Goal: Task Accomplishment & Management: Manage account settings

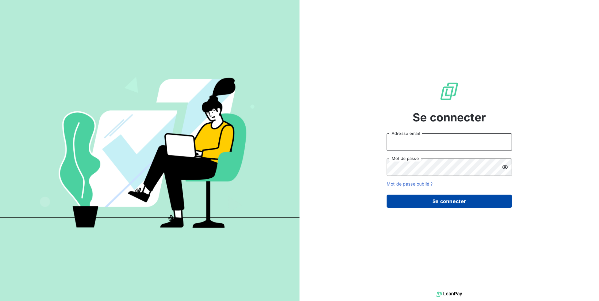
type input "[EMAIL_ADDRESS][DOMAIN_NAME]"
click at [437, 205] on button "Se connecter" at bounding box center [448, 201] width 125 height 13
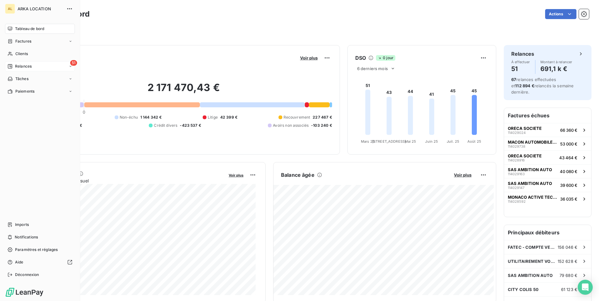
click at [18, 65] on span "Relances" at bounding box center [23, 67] width 17 height 6
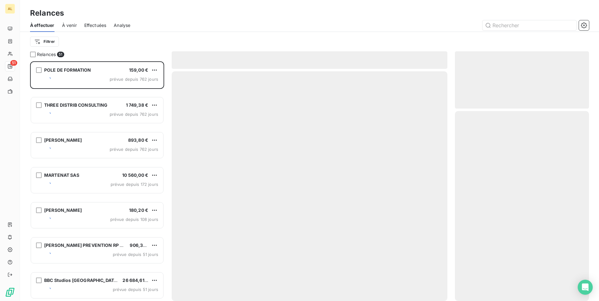
scroll to position [235, 129]
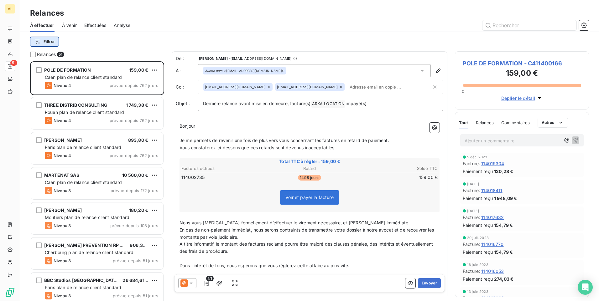
click at [48, 43] on html "AL 51 Relances À effectuer À venir Effectuées Analyse Filtrer Relances 51 POLE …" at bounding box center [299, 150] width 599 height 301
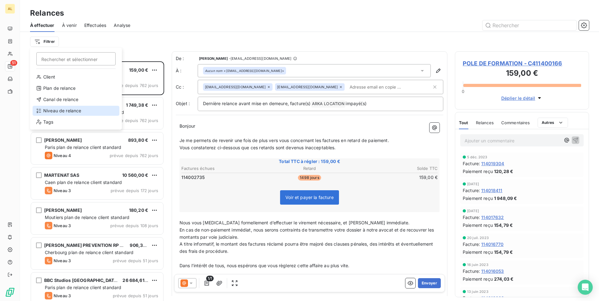
click at [63, 110] on div "Niveau de relance" at bounding box center [76, 111] width 87 height 10
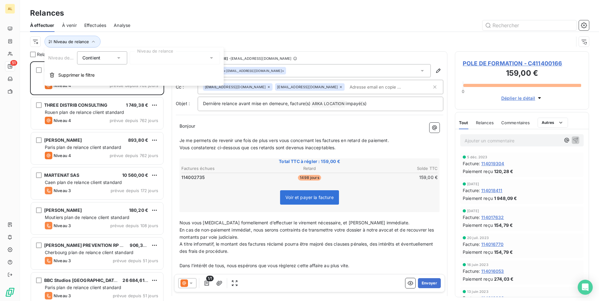
click at [157, 62] on div at bounding box center [175, 57] width 90 height 13
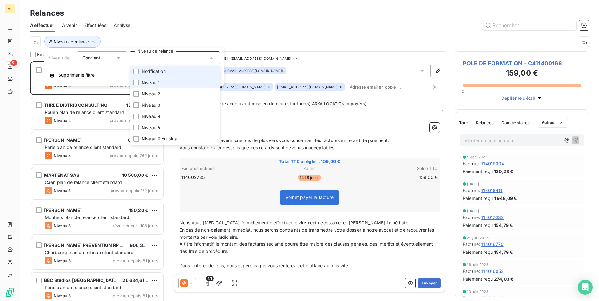
click at [157, 72] on span "Notification" at bounding box center [154, 71] width 24 height 6
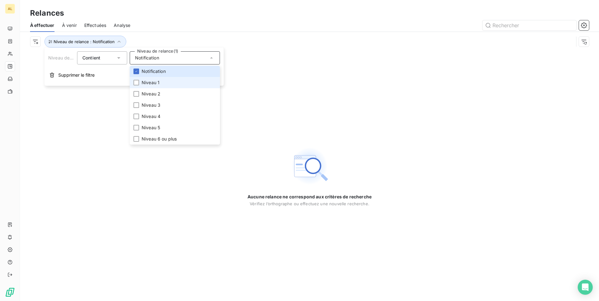
click at [167, 84] on li "Niveau 1" at bounding box center [175, 82] width 90 height 11
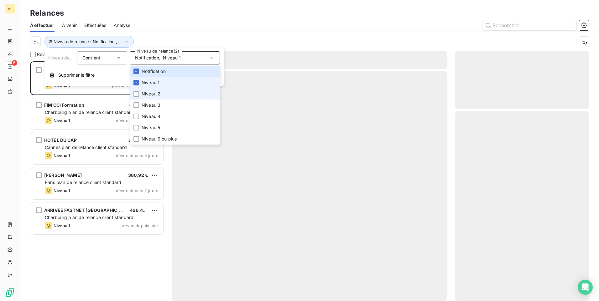
scroll to position [235, 129]
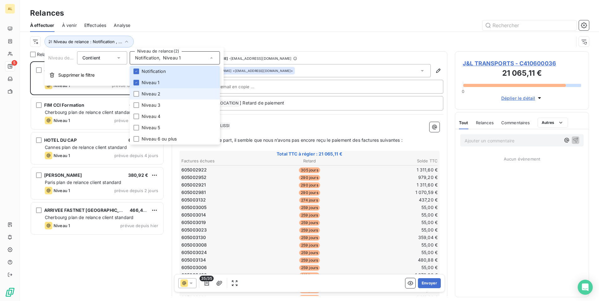
click at [163, 94] on li "Niveau 2" at bounding box center [175, 93] width 90 height 11
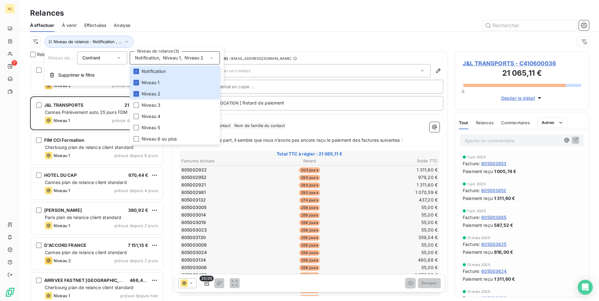
click at [100, 24] on span "Effectuées" at bounding box center [95, 25] width 22 height 6
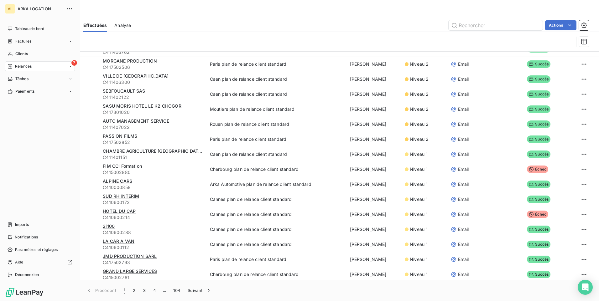
click at [34, 67] on div "7 Relances" at bounding box center [40, 66] width 70 height 10
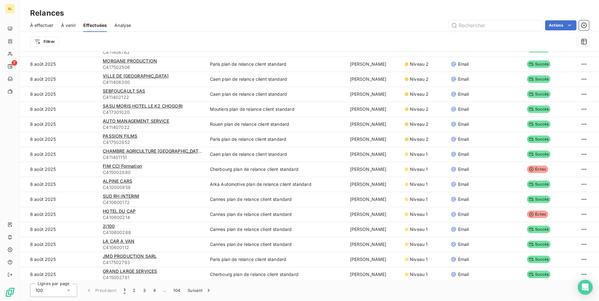
click at [48, 23] on span "À effectuer" at bounding box center [41, 25] width 23 height 6
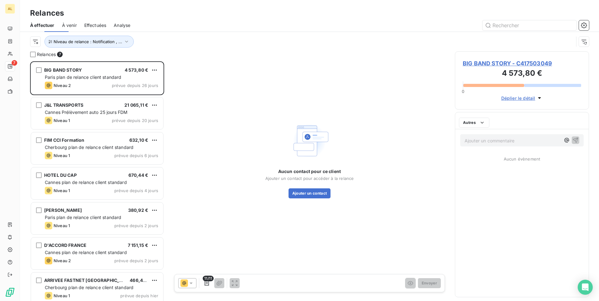
scroll to position [235, 129]
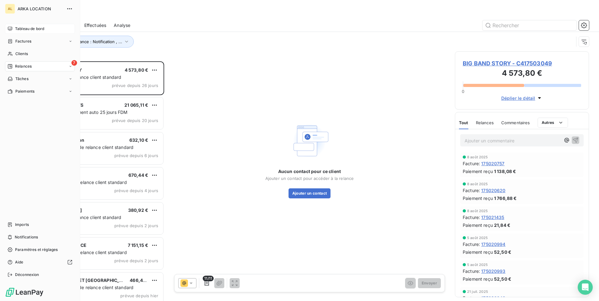
click at [17, 30] on span "Tableau de bord" at bounding box center [29, 29] width 29 height 6
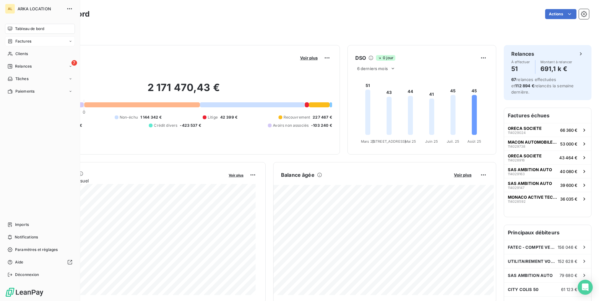
click at [32, 42] on div "Factures" at bounding box center [40, 41] width 70 height 10
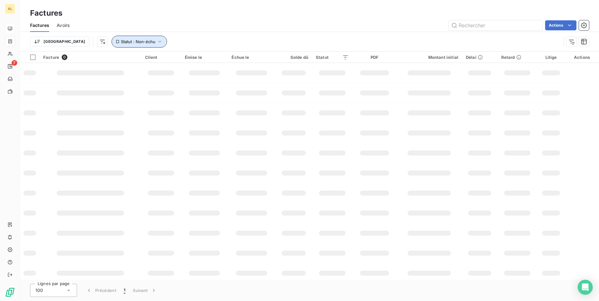
click at [121, 43] on span "Statut : Non-échu" at bounding box center [138, 41] width 34 height 5
click at [211, 60] on div "non-échue" at bounding box center [196, 57] width 90 height 13
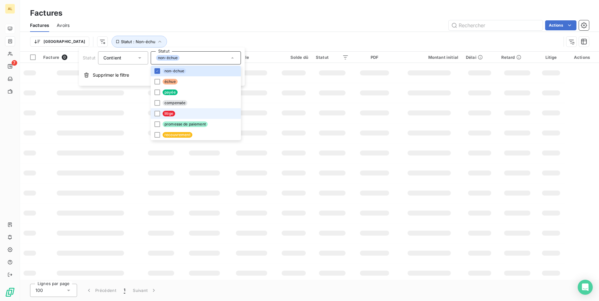
click at [224, 32] on div "Trier Statut : Non-échu" at bounding box center [309, 41] width 559 height 19
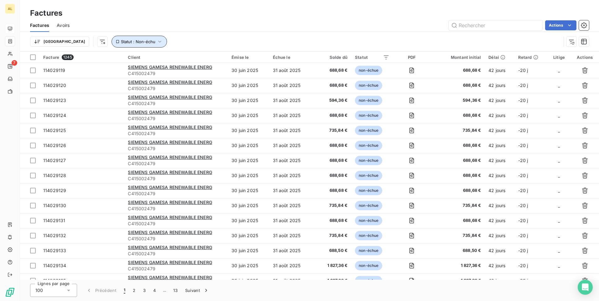
click at [111, 45] on button "Statut : Non-échu" at bounding box center [138, 42] width 55 height 12
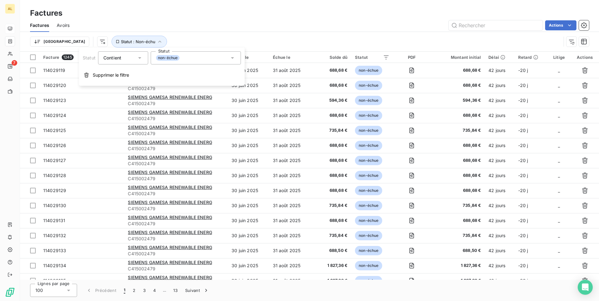
click at [164, 62] on div "non-échue" at bounding box center [196, 57] width 90 height 13
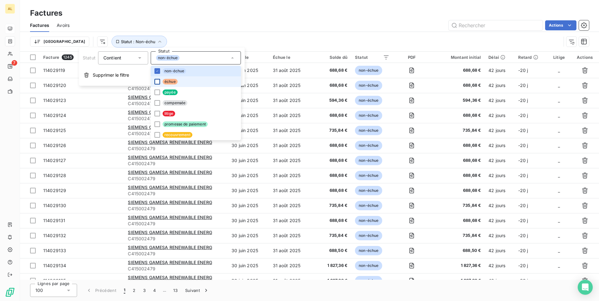
click at [155, 81] on div at bounding box center [157, 82] width 6 height 6
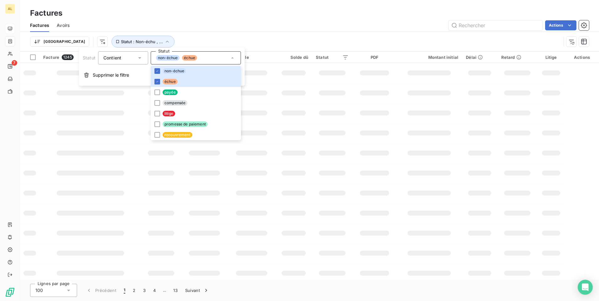
click at [203, 19] on div "Factures Avoirs Actions" at bounding box center [309, 25] width 579 height 13
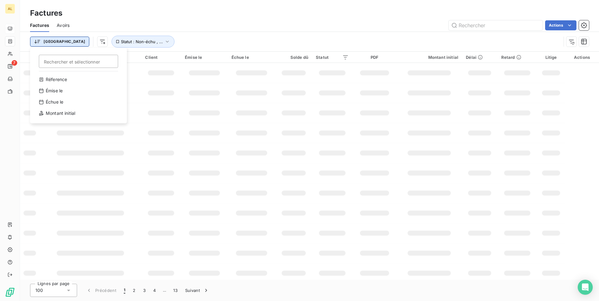
click at [57, 44] on html "AL 7 Factures Factures Avoirs Actions Trier Rechercher et sélectionner Réferenc…" at bounding box center [299, 150] width 599 height 301
click at [74, 112] on div "Montant initial" at bounding box center [78, 113] width 87 height 10
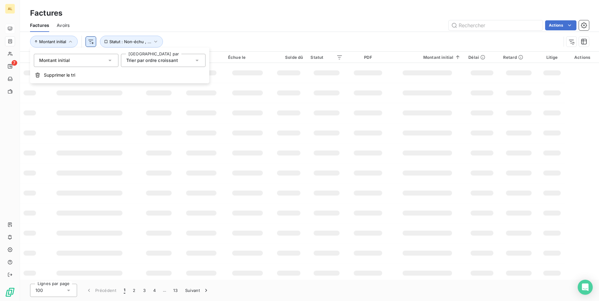
click at [91, 44] on html "AL 7 Factures Factures Avoirs Actions Montant initial Statut : Non-échu , ... F…" at bounding box center [299, 150] width 599 height 301
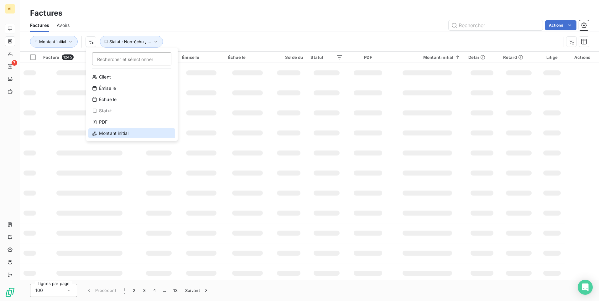
click at [111, 137] on div "Montant initial" at bounding box center [131, 133] width 87 height 10
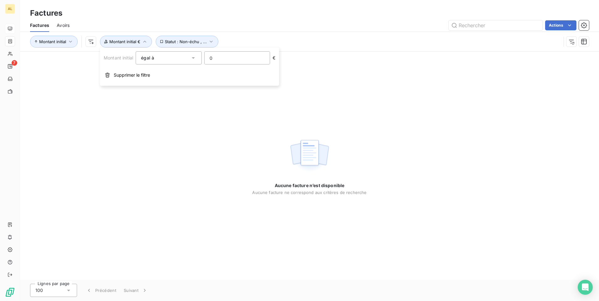
click at [210, 61] on input "0" at bounding box center [236, 58] width 65 height 13
click at [212, 58] on input "0" at bounding box center [236, 58] width 65 height 13
type input "1180.64"
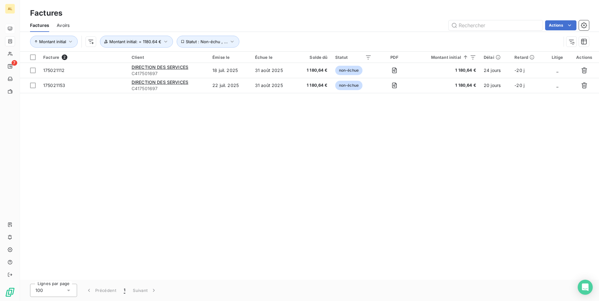
click at [297, 36] on div "Montant initial Statut : Non-échu , ... Montant initial : = 1180.64 €" at bounding box center [295, 42] width 531 height 12
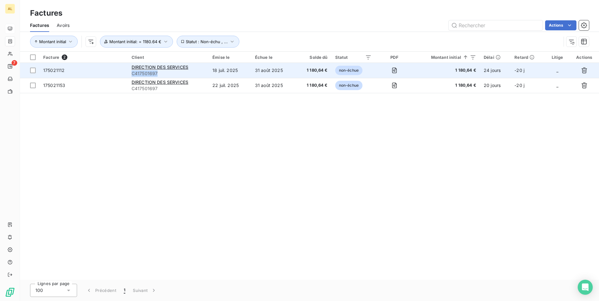
drag, startPoint x: 158, startPoint y: 74, endPoint x: 131, endPoint y: 73, distance: 27.6
click at [131, 73] on td "DIRECTION DES SERVICES C417501697" at bounding box center [168, 70] width 81 height 15
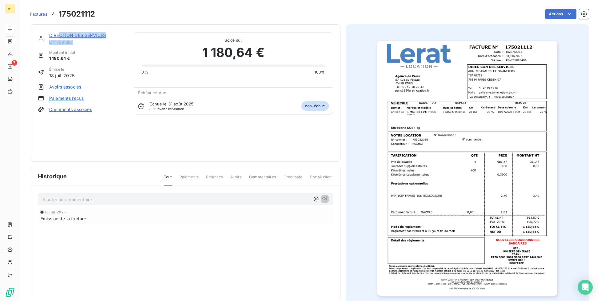
drag, startPoint x: 77, startPoint y: 39, endPoint x: 59, endPoint y: 38, distance: 18.8
click at [59, 38] on div "DIRECTION DES SERVICES C417501697" at bounding box center [87, 38] width 77 height 13
drag, startPoint x: 59, startPoint y: 38, endPoint x: 67, endPoint y: 42, distance: 9.1
click at [67, 42] on span "C417501697" at bounding box center [87, 42] width 77 height 5
drag, startPoint x: 73, startPoint y: 44, endPoint x: 46, endPoint y: 42, distance: 26.7
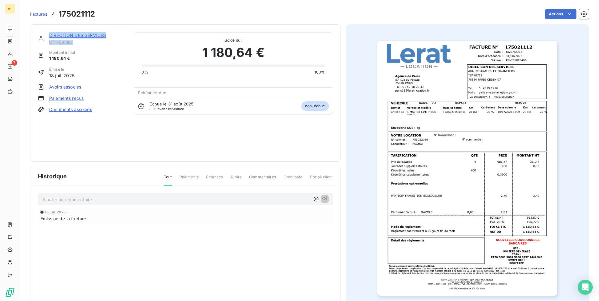
click at [46, 42] on div "DIRECTION DES SERVICES C417501697" at bounding box center [82, 38] width 88 height 13
click at [48, 43] on div "DIRECTION DES SERVICES C417501697" at bounding box center [82, 38] width 88 height 13
click at [50, 43] on span "C417501697" at bounding box center [87, 42] width 77 height 5
drag, startPoint x: 51, startPoint y: 42, endPoint x: 73, endPoint y: 41, distance: 22.2
click at [73, 41] on span "C417501697" at bounding box center [87, 42] width 77 height 5
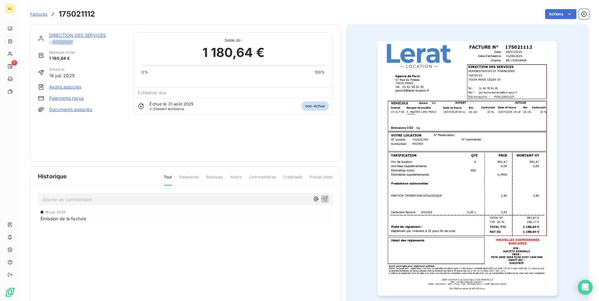
click at [72, 42] on span "C417501697" at bounding box center [87, 42] width 77 height 5
drag, startPoint x: 106, startPoint y: 35, endPoint x: 37, endPoint y: 35, distance: 69.5
click at [37, 35] on div "DIRECTION DES SERVICES C417501697 Montant initial 1 180,64 € Émise le 18 juil. …" at bounding box center [185, 92] width 311 height 137
drag, startPoint x: 37, startPoint y: 35, endPoint x: 99, endPoint y: 34, distance: 62.3
copy link "DIRECTION DES SERVICES"
